Goal: Find contact information: Find contact information

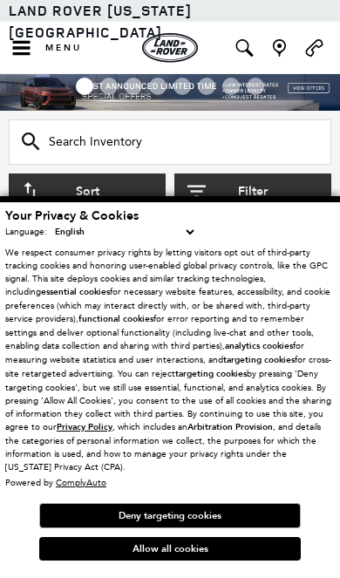
click at [194, 551] on button "Allow all cookies" at bounding box center [170, 549] width 262 height 24
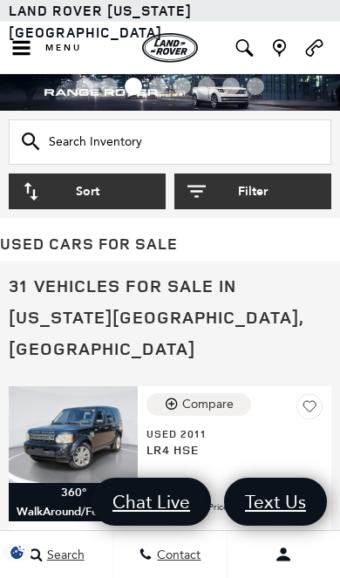
click at [92, 202] on button "Sort" at bounding box center [87, 192] width 157 height 36
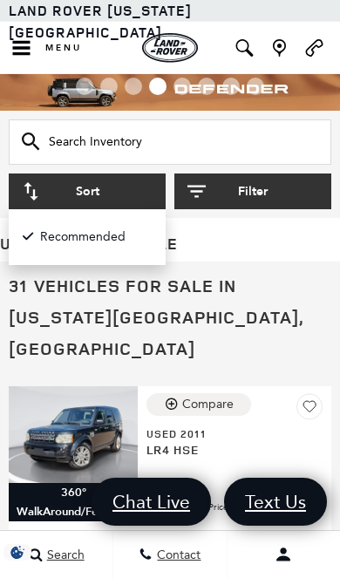
click at [266, 309] on h1 "31 Vehicles for Sale in Colorado Springs, CO" at bounding box center [170, 317] width 323 height 94
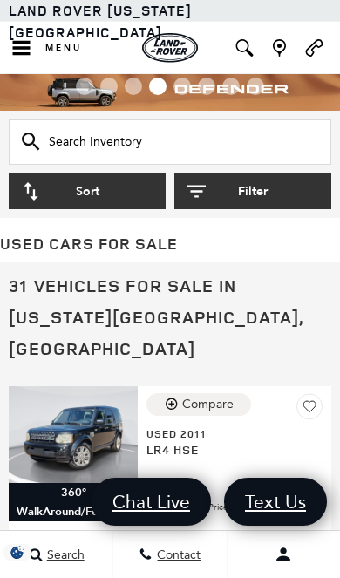
click at [269, 198] on button "Filter" at bounding box center [252, 192] width 157 height 36
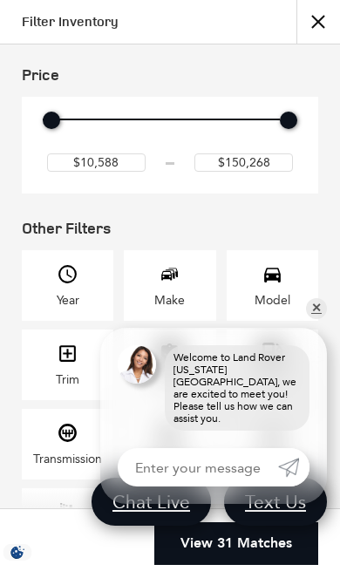
click at [153, 374] on img at bounding box center [137, 364] width 38 height 38
click at [153, 359] on img at bounding box center [137, 364] width 38 height 38
click at [312, 319] on div "Model" at bounding box center [273, 285] width 92 height 71
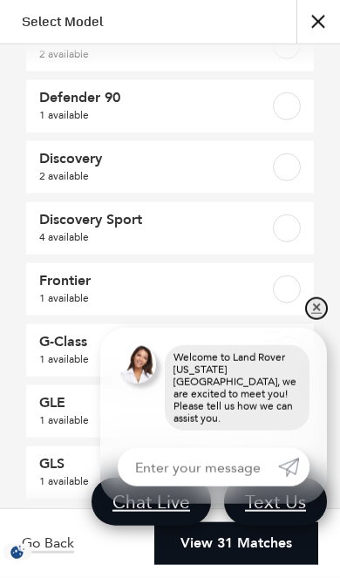
click at [324, 312] on link "✕" at bounding box center [316, 308] width 21 height 21
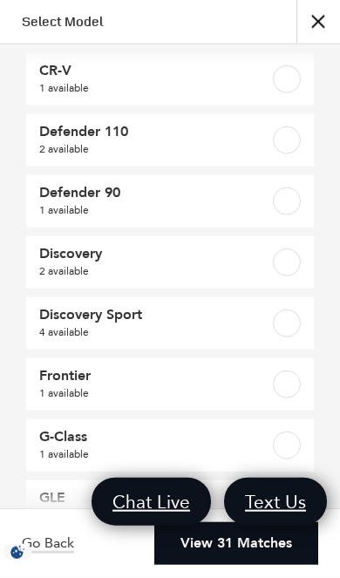
scroll to position [37, 0]
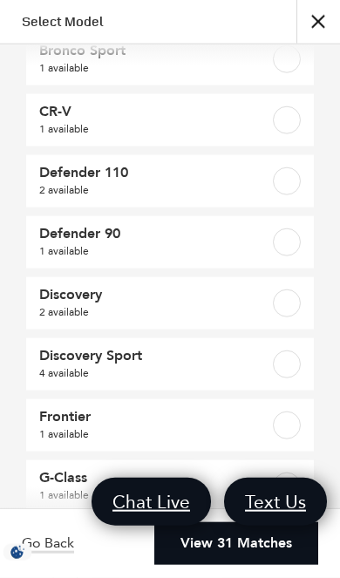
click at [318, 30] on button "close" at bounding box center [319, 22] width 44 height 44
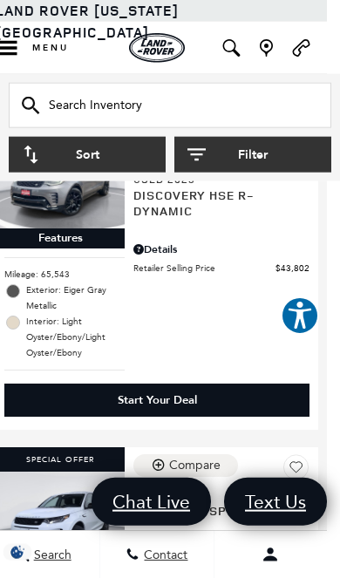
scroll to position [1483, 13]
click at [32, 48] on span "Menu" at bounding box center [50, 48] width 37 height 12
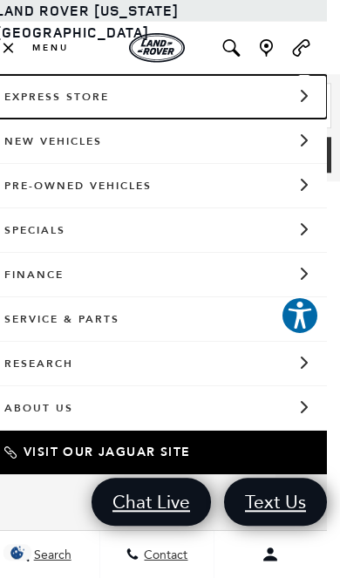
scroll to position [1411, 13]
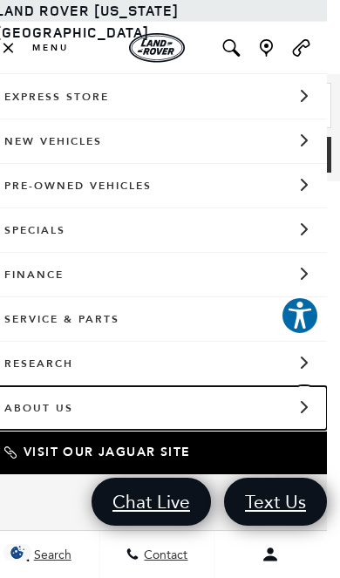
click at [224, 408] on link "About Us" at bounding box center [157, 408] width 340 height 44
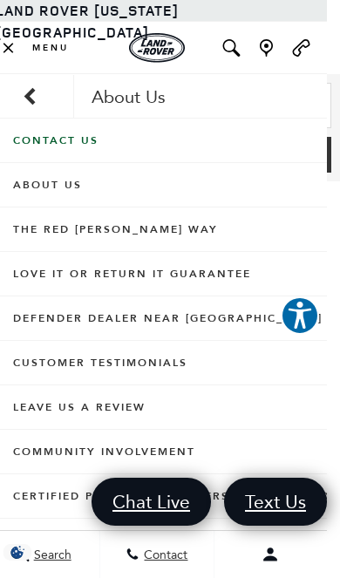
click at [222, 189] on link "About Us" at bounding box center [157, 185] width 340 height 44
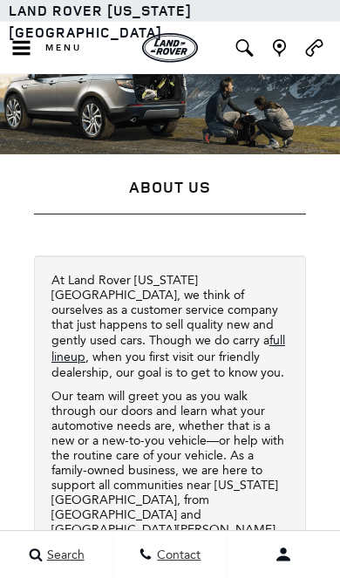
click at [70, 188] on h1 "About Us" at bounding box center [170, 187] width 272 height 17
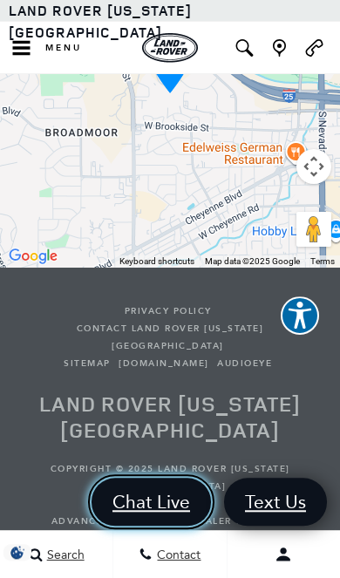
click at [153, 514] on span "Chat Live" at bounding box center [151, 502] width 95 height 24
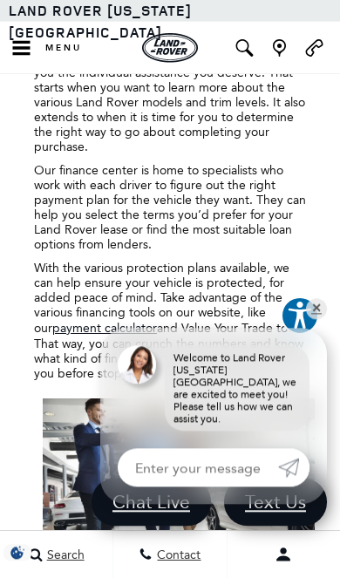
scroll to position [1609, 0]
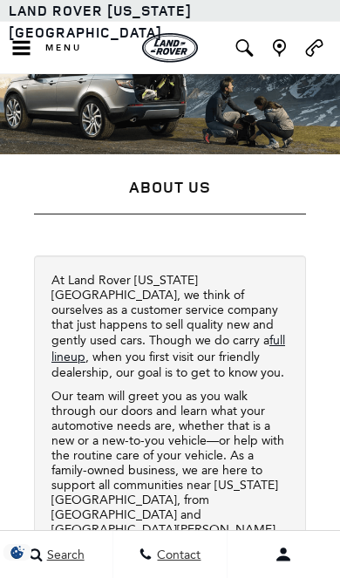
click at [30, 51] on icon "Open the main navigation menu" at bounding box center [21, 47] width 22 height 17
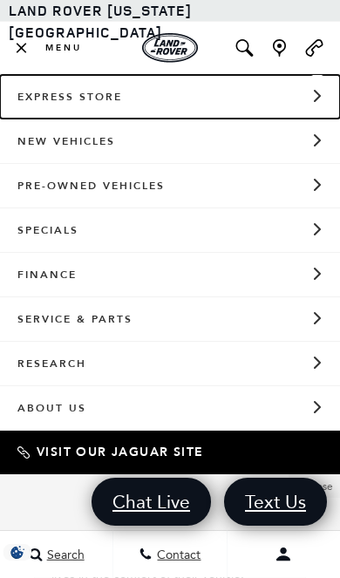
scroll to position [1437, 0]
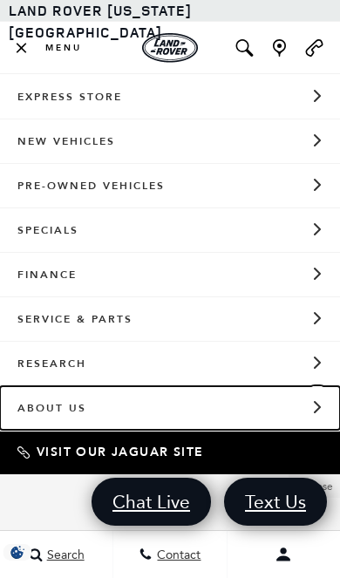
click at [273, 398] on link "About Us" at bounding box center [170, 408] width 340 height 44
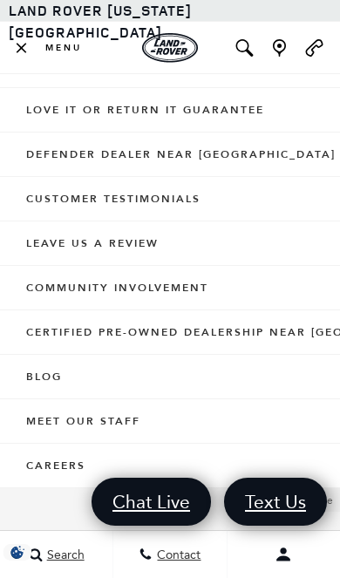
scroll to position [163, 0]
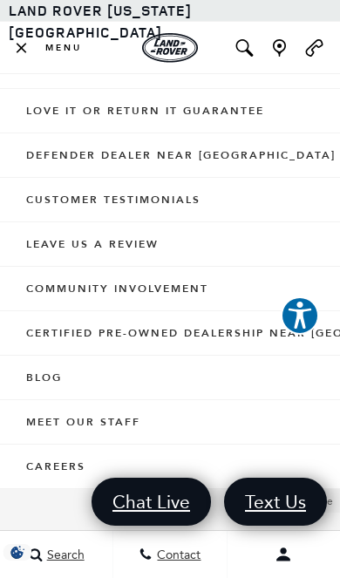
click at [222, 419] on link "Meet Our Staff" at bounding box center [170, 422] width 340 height 44
click at [149, 426] on link "Meet Our Staff" at bounding box center [170, 422] width 340 height 44
click at [68, 428] on link "Meet Our Staff" at bounding box center [170, 422] width 340 height 44
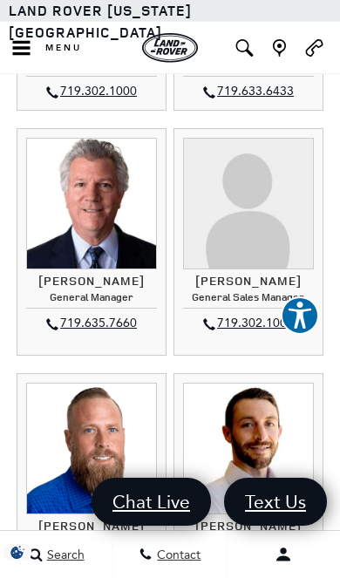
scroll to position [392, 0]
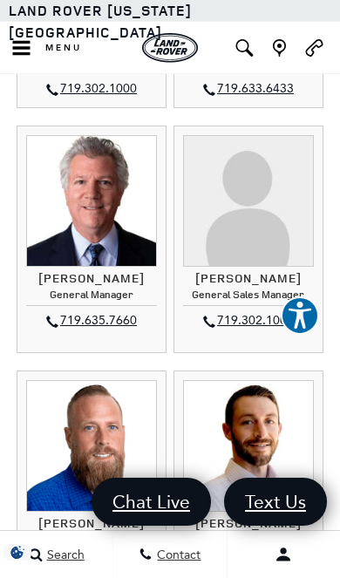
click at [277, 310] on link "719.302.1000" at bounding box center [255, 320] width 77 height 21
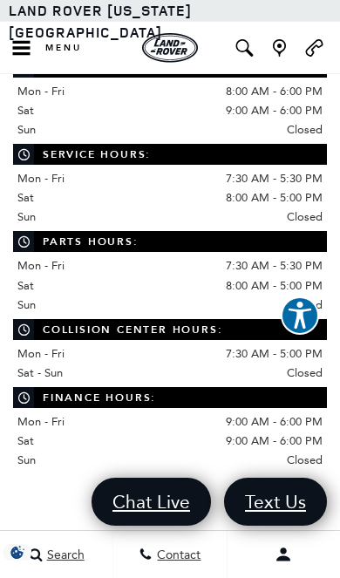
scroll to position [4951, 0]
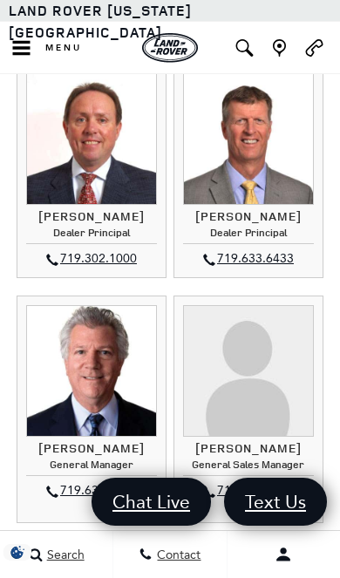
scroll to position [222, 0]
click at [261, 459] on h4 "General Sales Manager" at bounding box center [249, 467] width 132 height 17
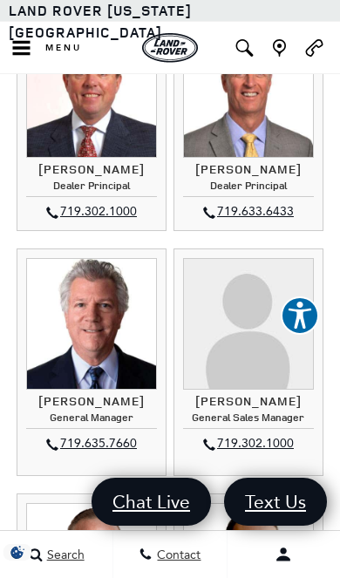
scroll to position [0, 0]
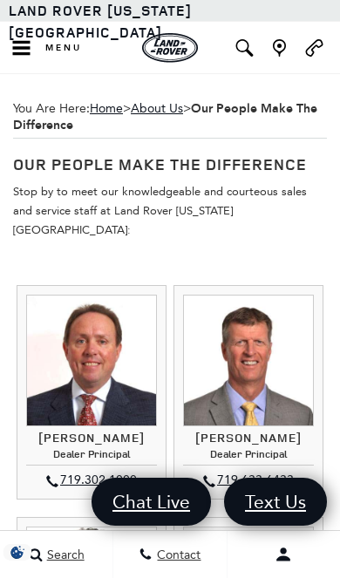
click at [115, 104] on link "Home" at bounding box center [106, 108] width 33 height 15
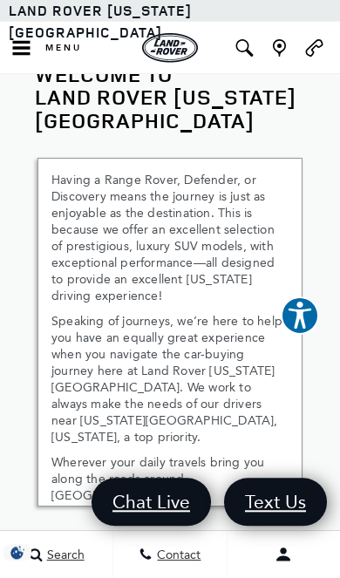
scroll to position [2621, 0]
